Goal: Check status: Check status

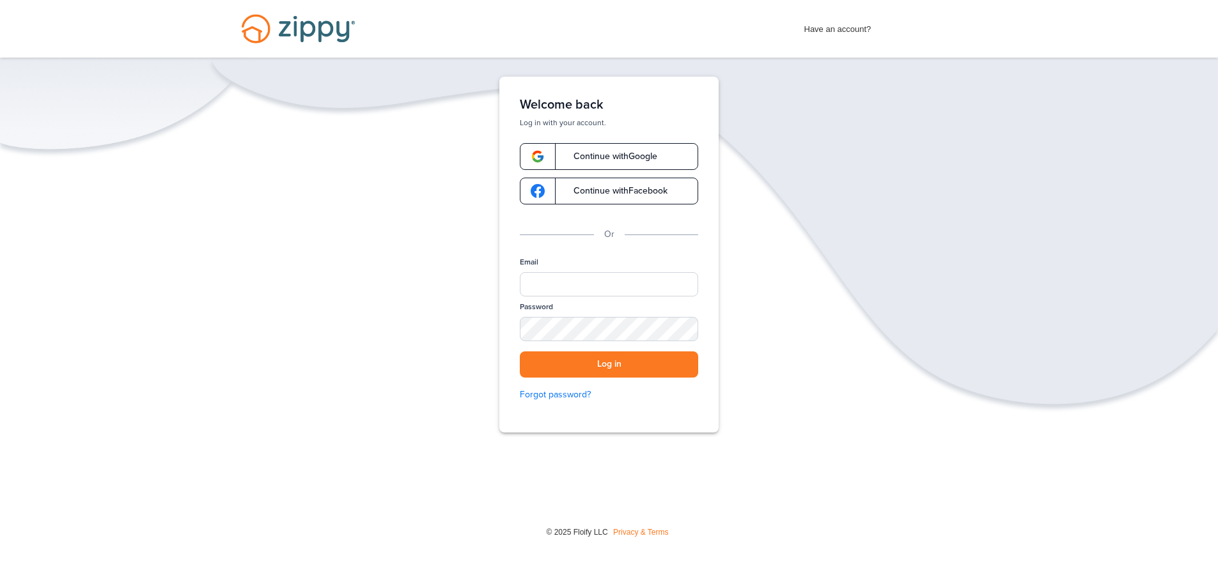
click at [603, 155] on span "Continue with Google" at bounding box center [609, 156] width 97 height 9
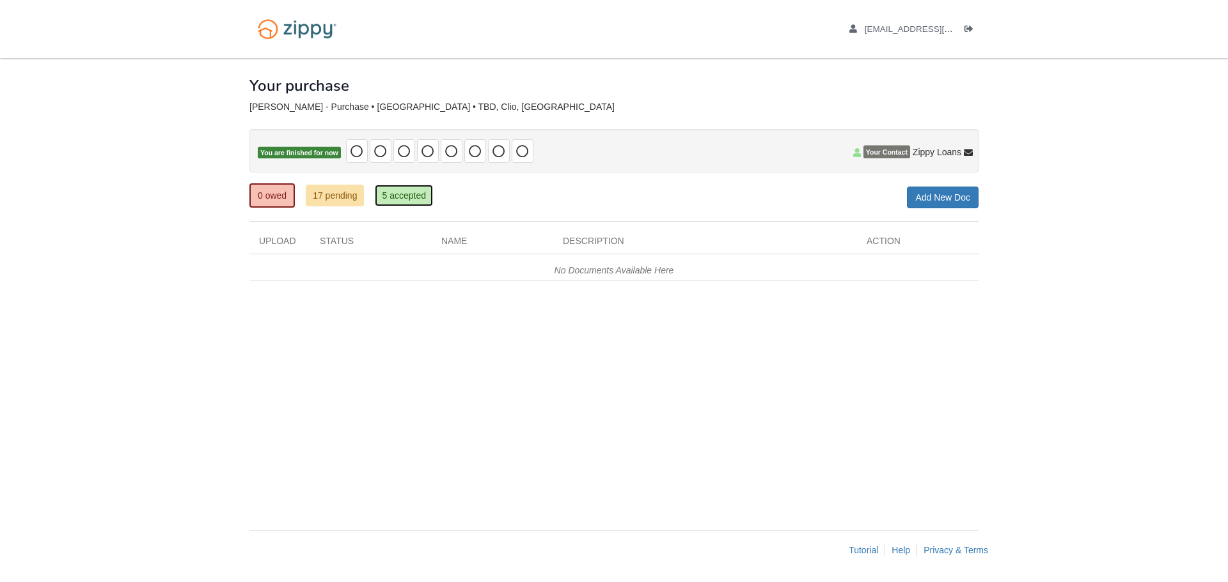
click at [414, 191] on link "5 accepted" at bounding box center [404, 196] width 58 height 22
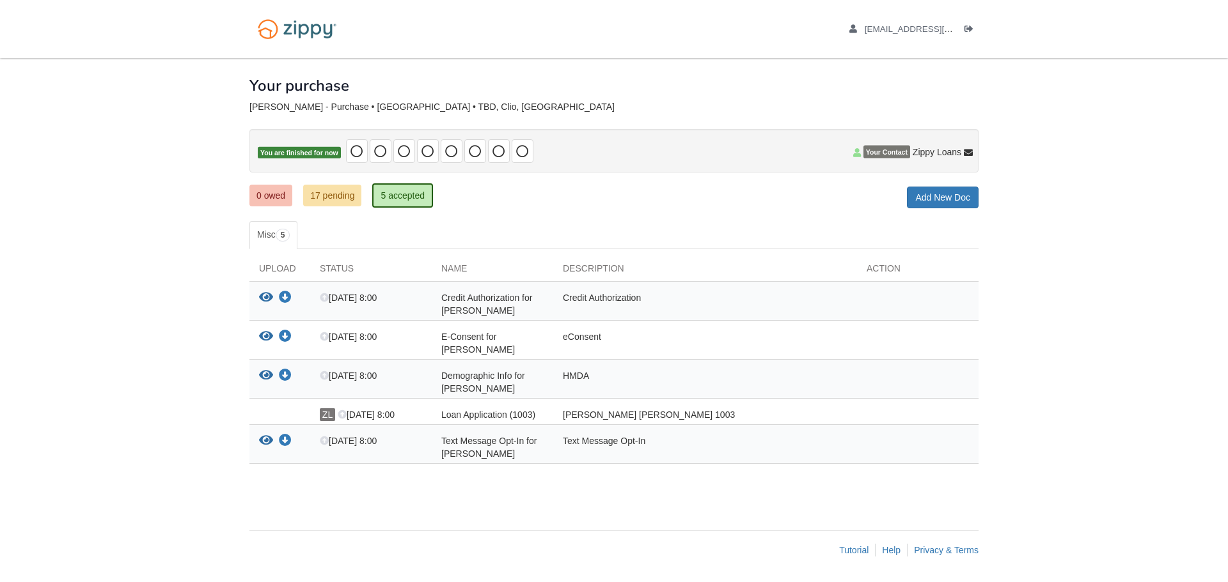
click at [511, 347] on div "E-Consent for [PERSON_NAME]" at bounding box center [492, 344] width 121 height 26
click at [519, 311] on div "Credit Authorization for [PERSON_NAME]" at bounding box center [492, 305] width 121 height 26
click at [527, 229] on ul "Misc 5" at bounding box center [613, 235] width 729 height 28
click at [335, 192] on link "17 pending" at bounding box center [332, 196] width 58 height 22
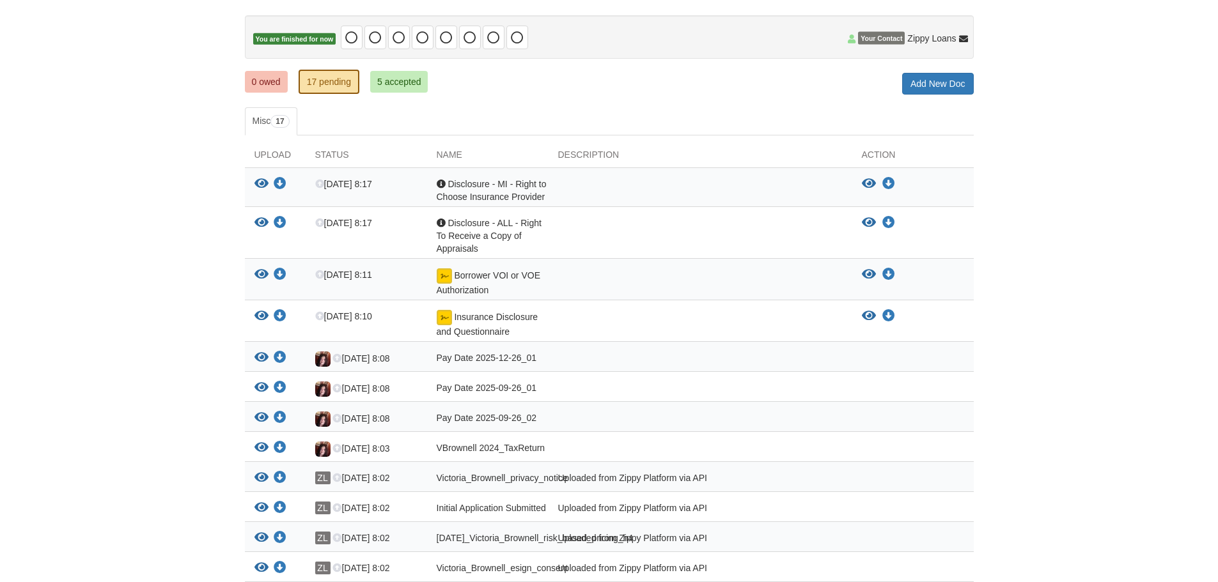
scroll to position [115, 0]
click at [890, 178] on icon "Download Disclosure - MI - Right to Choose Insurance Provider" at bounding box center [888, 182] width 13 height 13
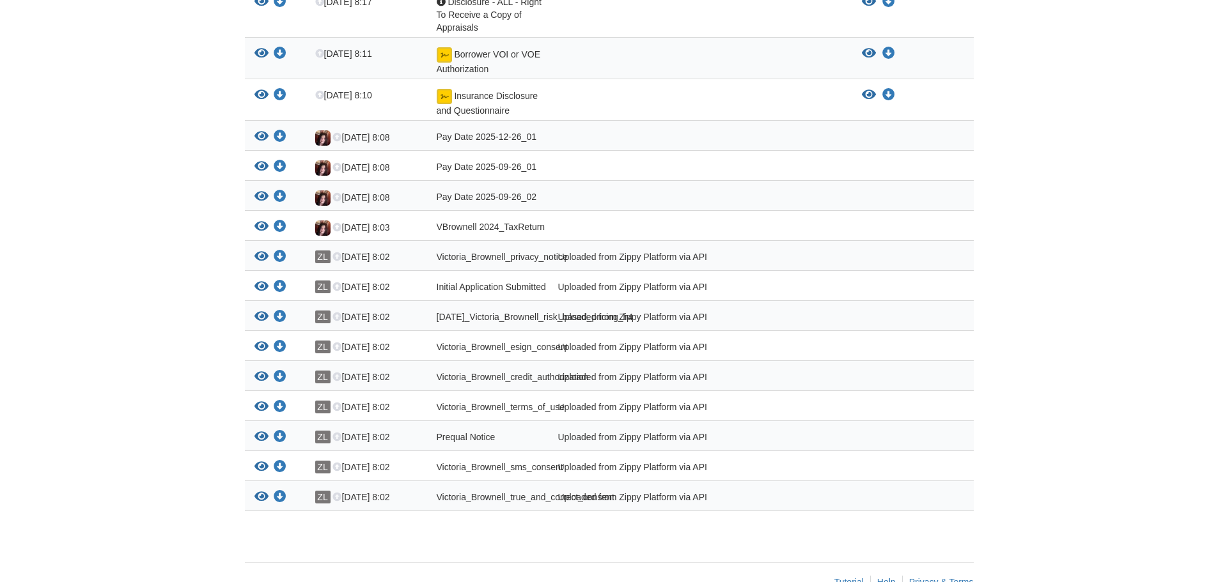
scroll to position [375, 0]
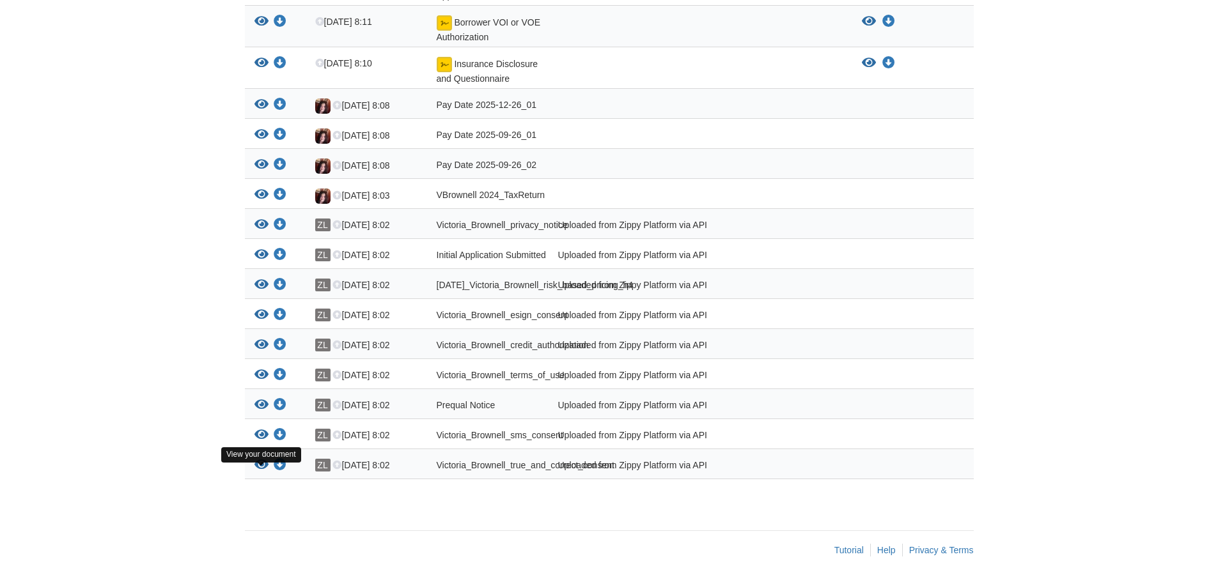
click at [258, 460] on icon "View Victoria_Brownell_true_and_correct_consent" at bounding box center [261, 465] width 14 height 13
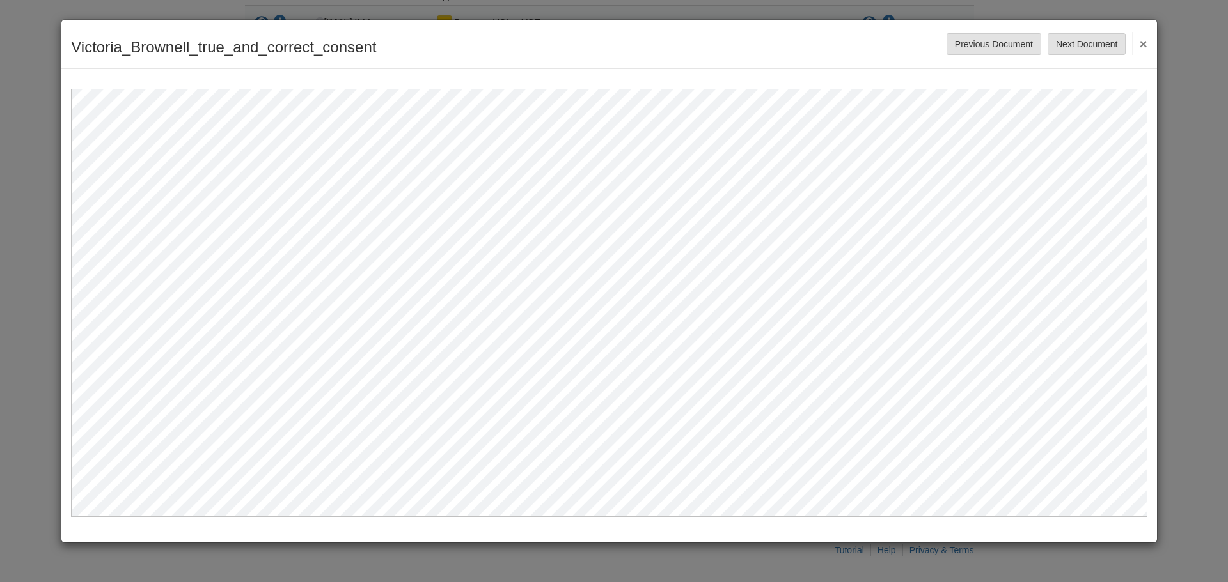
click at [1144, 41] on button "×" at bounding box center [1139, 43] width 15 height 23
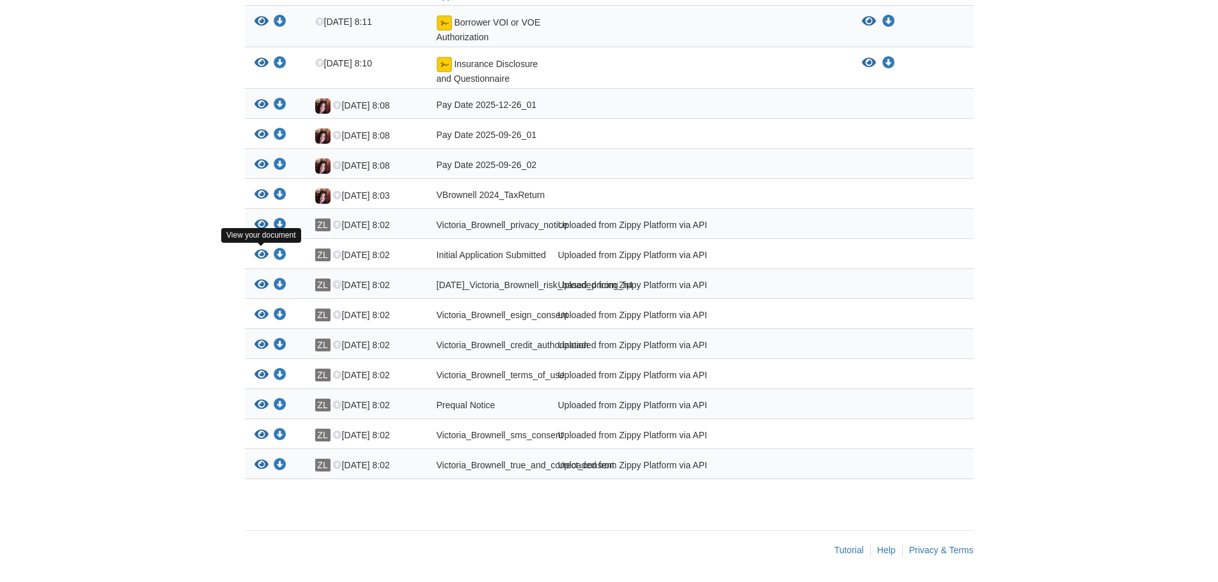
click at [263, 249] on icon "View Initial Application Submitted" at bounding box center [261, 255] width 14 height 13
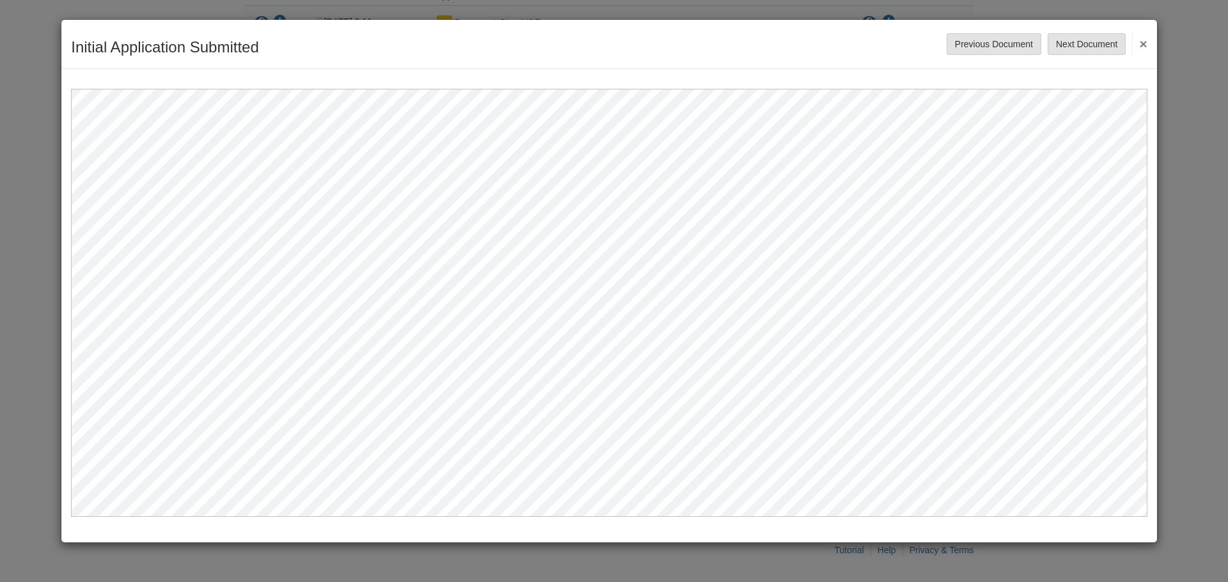
click at [1141, 42] on button "×" at bounding box center [1139, 43] width 15 height 23
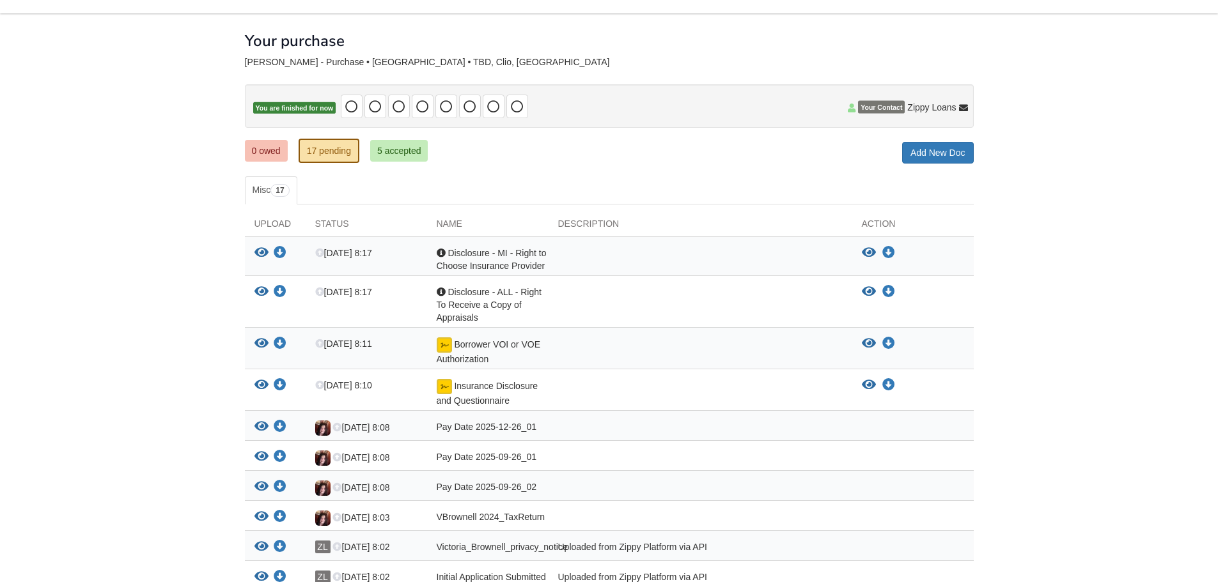
scroll to position [0, 0]
